Goal: Use online tool/utility: Utilize a website feature to perform a specific function

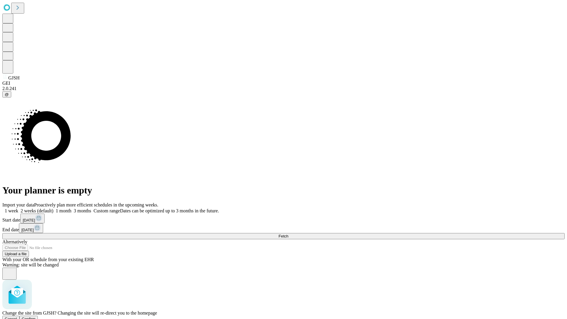
click at [36, 317] on span "Confirm" at bounding box center [29, 319] width 14 height 4
click at [18, 208] on label "1 week" at bounding box center [10, 210] width 16 height 5
click at [288, 234] on span "Fetch" at bounding box center [284, 236] width 10 height 4
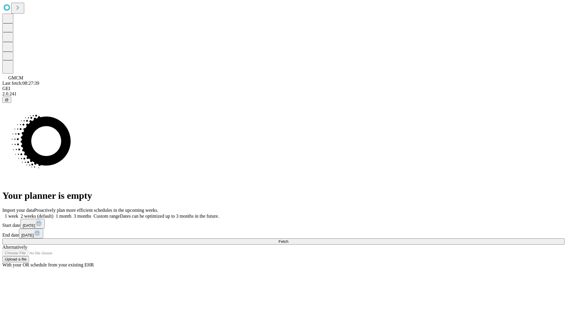
click at [18, 214] on label "1 week" at bounding box center [10, 216] width 16 height 5
click at [288, 239] on span "Fetch" at bounding box center [284, 241] width 10 height 4
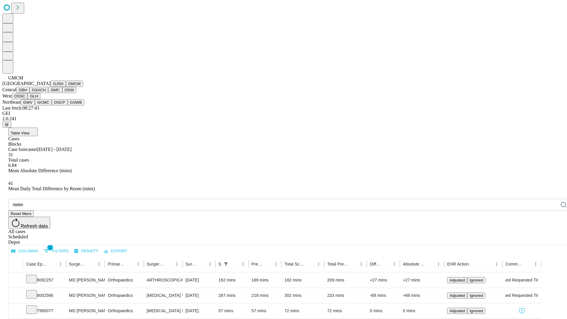
click at [30, 93] on button "GBH" at bounding box center [22, 90] width 13 height 6
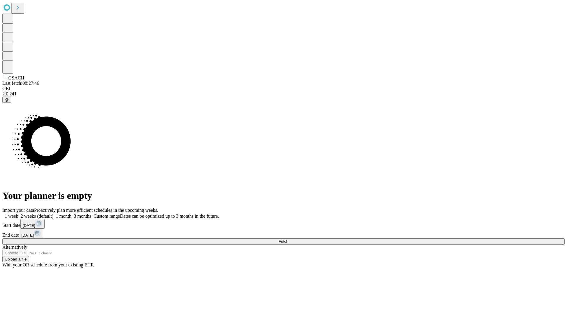
click at [18, 214] on label "1 week" at bounding box center [10, 216] width 16 height 5
click at [288, 239] on span "Fetch" at bounding box center [284, 241] width 10 height 4
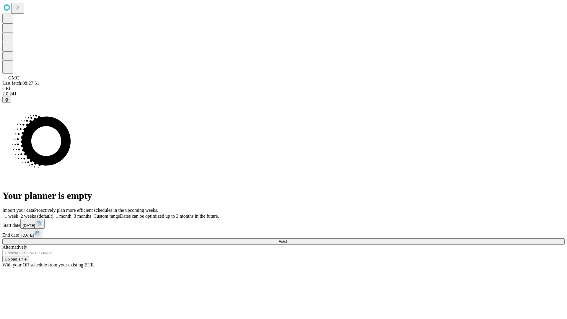
click at [18, 214] on label "1 week" at bounding box center [10, 216] width 16 height 5
click at [288, 239] on span "Fetch" at bounding box center [284, 241] width 10 height 4
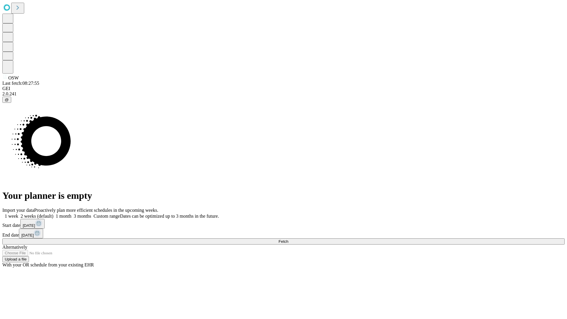
click at [18, 214] on label "1 week" at bounding box center [10, 216] width 16 height 5
click at [288, 239] on span "Fetch" at bounding box center [284, 241] width 10 height 4
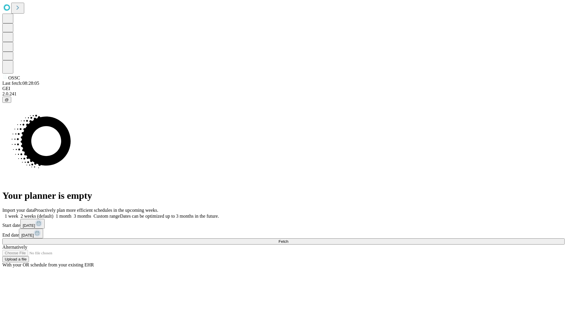
click at [18, 214] on label "1 week" at bounding box center [10, 216] width 16 height 5
click at [288, 239] on span "Fetch" at bounding box center [284, 241] width 10 height 4
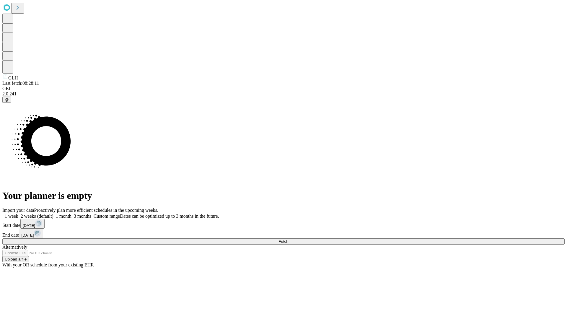
click at [18, 214] on label "1 week" at bounding box center [10, 216] width 16 height 5
click at [288, 239] on span "Fetch" at bounding box center [284, 241] width 10 height 4
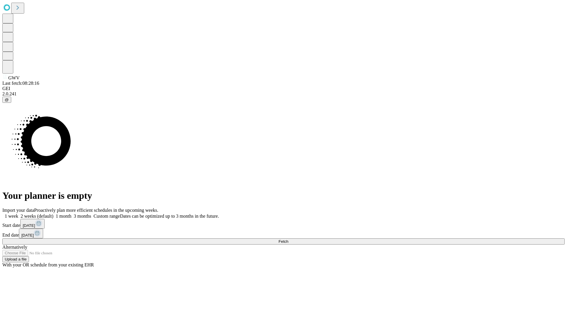
click at [18, 214] on label "1 week" at bounding box center [10, 216] width 16 height 5
click at [288, 239] on span "Fetch" at bounding box center [284, 241] width 10 height 4
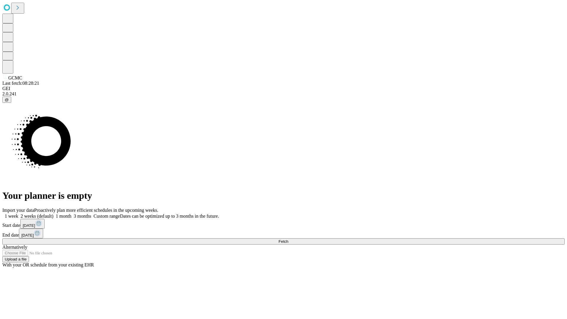
click at [18, 214] on label "1 week" at bounding box center [10, 216] width 16 height 5
click at [288, 239] on span "Fetch" at bounding box center [284, 241] width 10 height 4
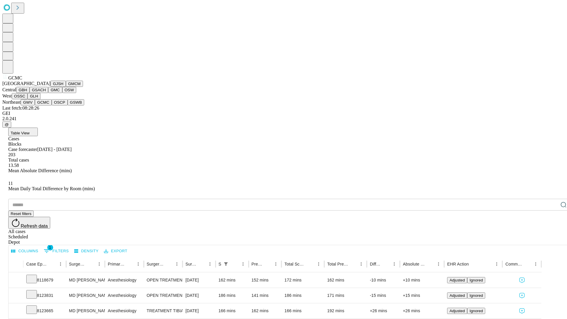
click at [52, 105] on button "OSCP" at bounding box center [60, 102] width 16 height 6
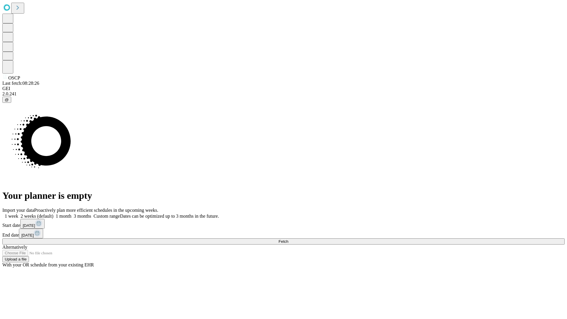
click at [18, 214] on label "1 week" at bounding box center [10, 216] width 16 height 5
click at [288, 239] on span "Fetch" at bounding box center [284, 241] width 10 height 4
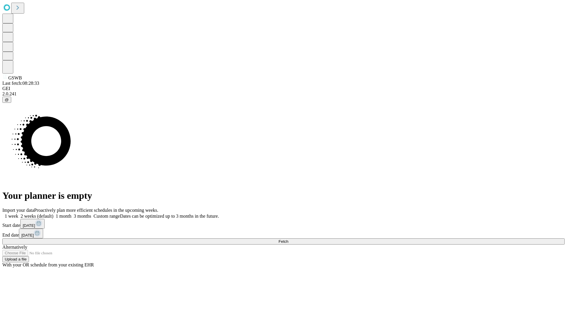
click at [18, 214] on label "1 week" at bounding box center [10, 216] width 16 height 5
click at [288, 239] on span "Fetch" at bounding box center [284, 241] width 10 height 4
